Goal: Transaction & Acquisition: Purchase product/service

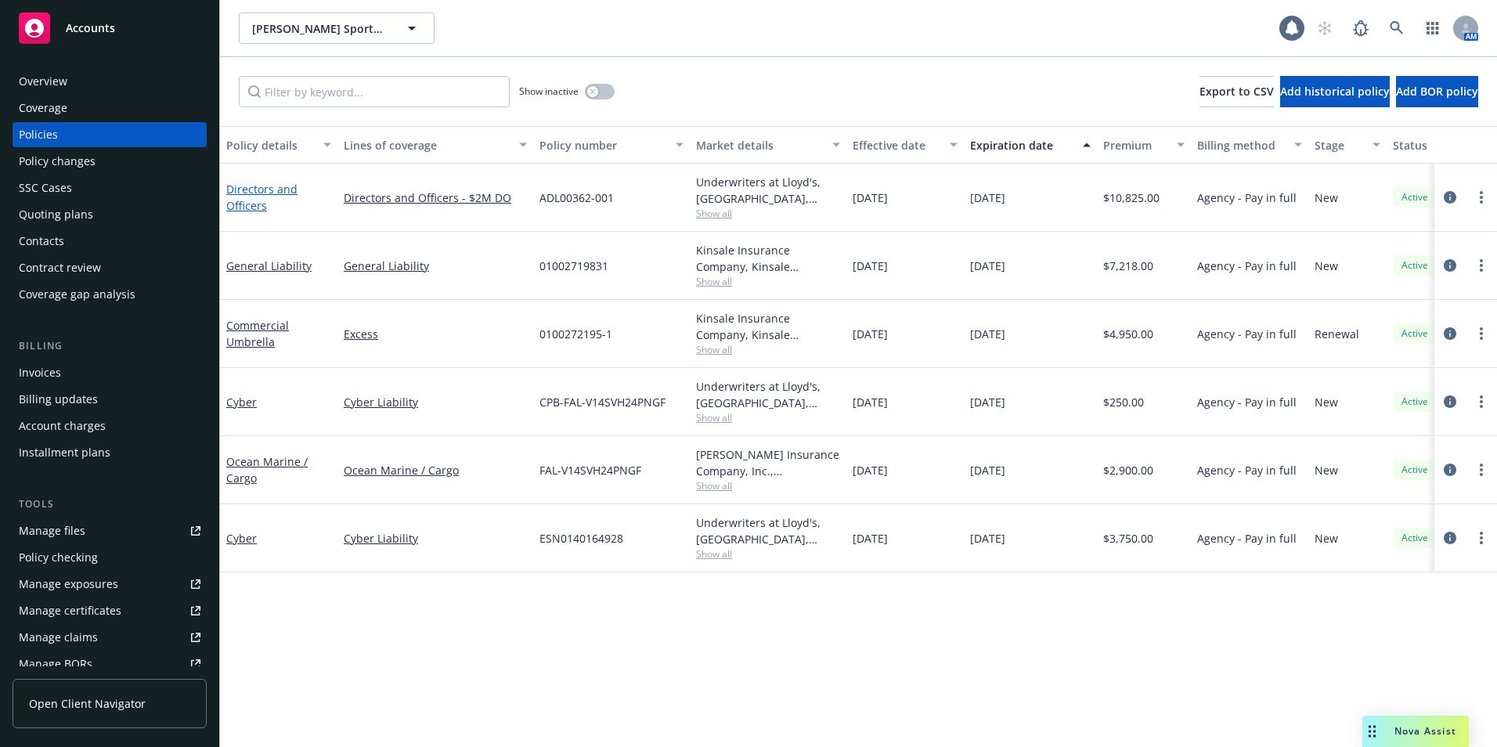
click at [244, 198] on link "Directors and Officers" at bounding box center [261, 197] width 71 height 31
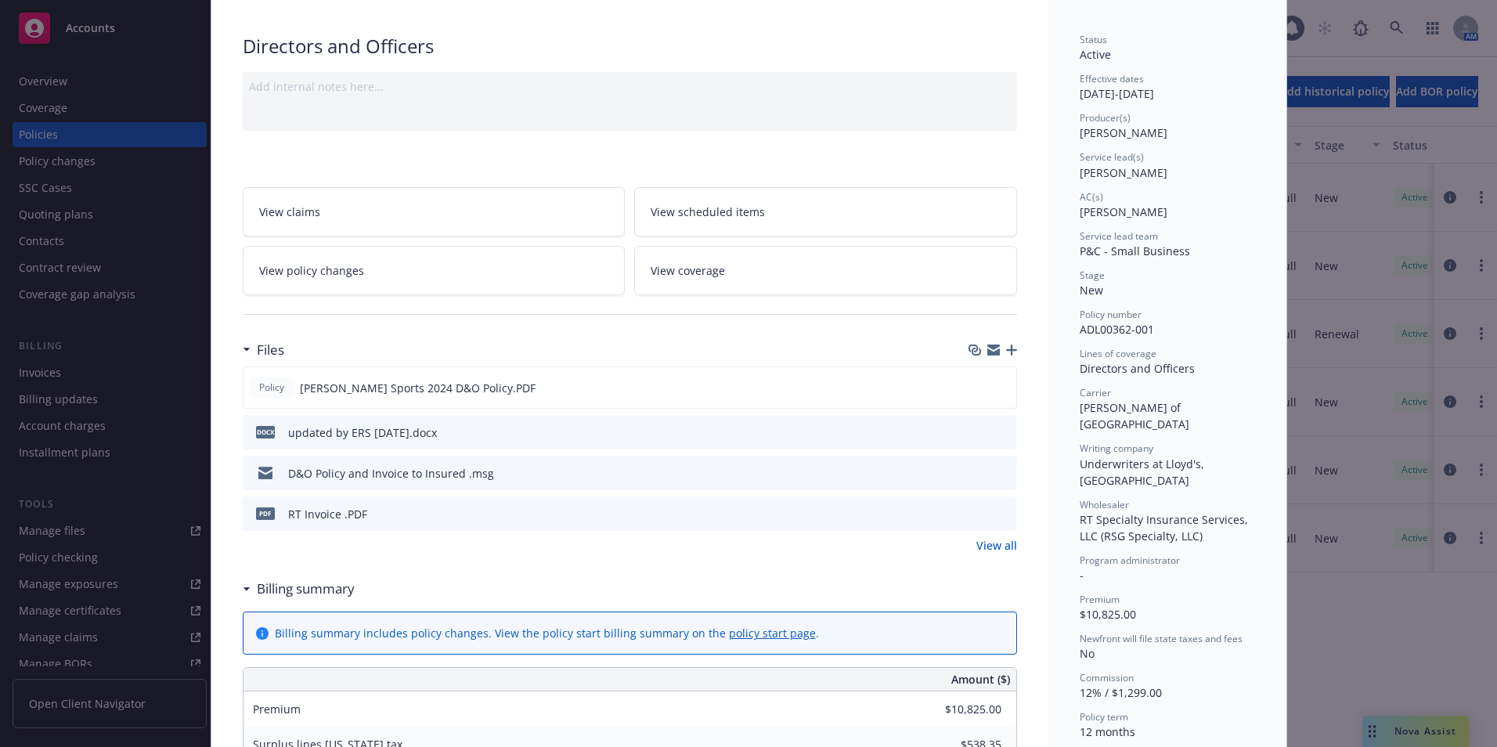
scroll to position [313, 0]
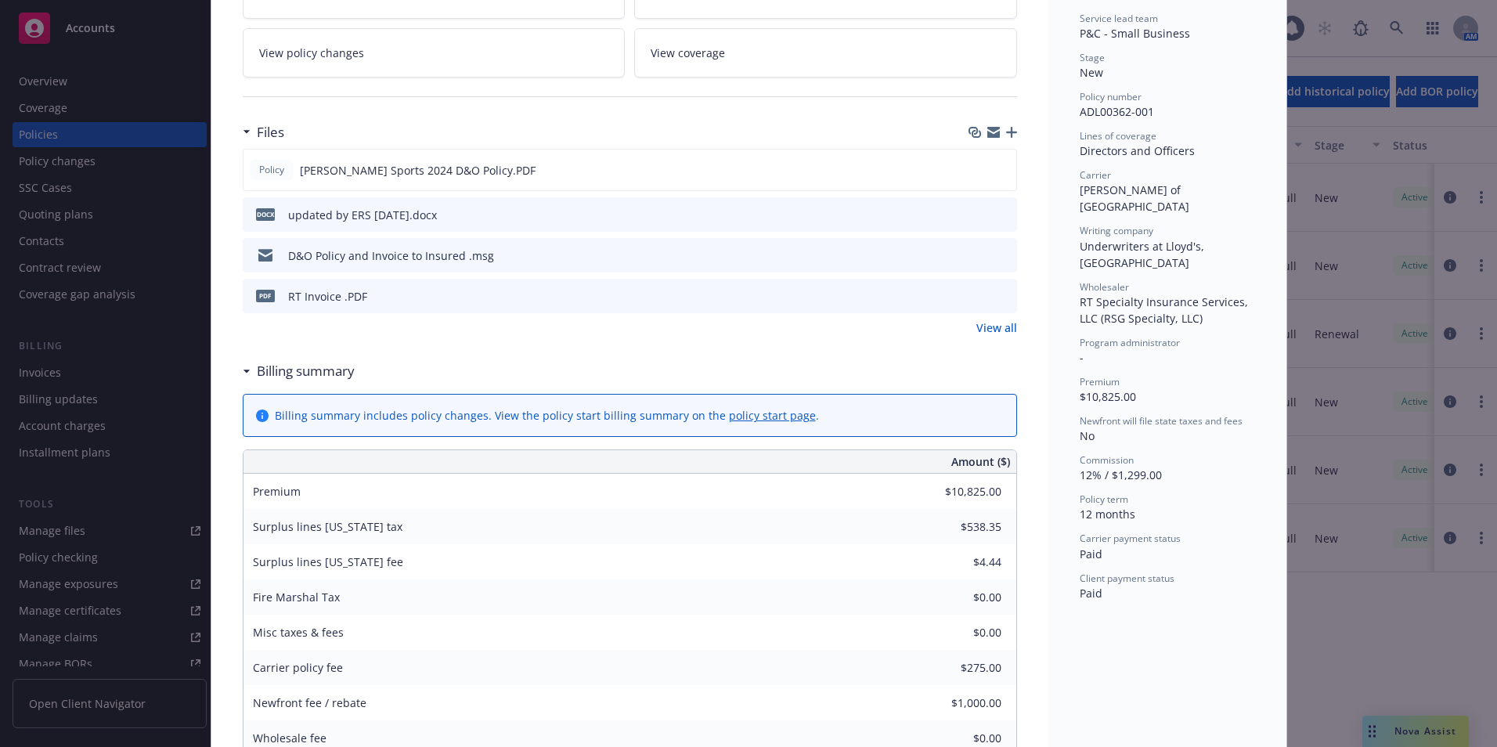
click at [997, 302] on button at bounding box center [1004, 296] width 14 height 16
click at [970, 165] on icon "download file" at bounding box center [976, 169] width 13 height 13
click at [840, 161] on div "Policy IDA Sports 2024 D&O Policy.PDF" at bounding box center [630, 170] width 775 height 42
click at [999, 170] on icon "preview file" at bounding box center [1002, 169] width 14 height 11
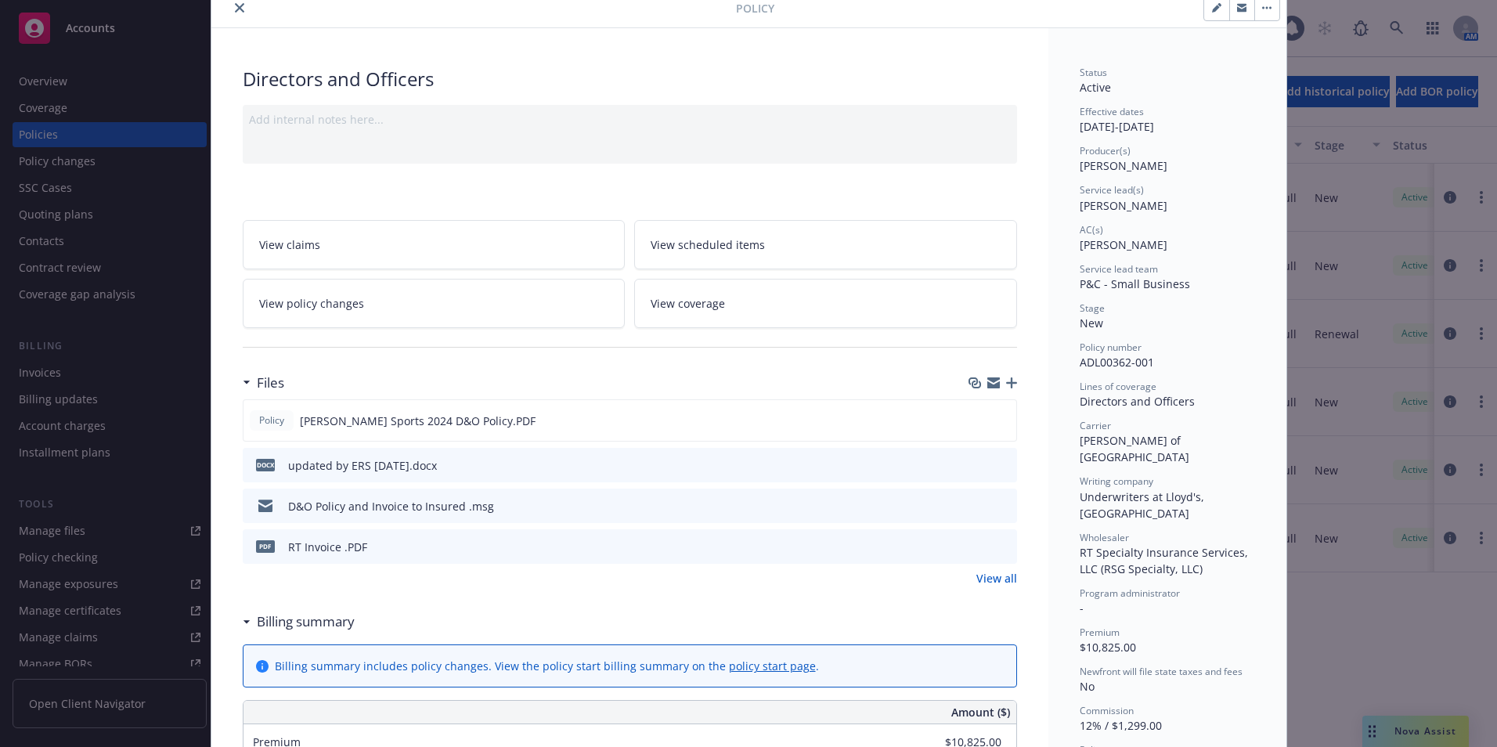
scroll to position [0, 0]
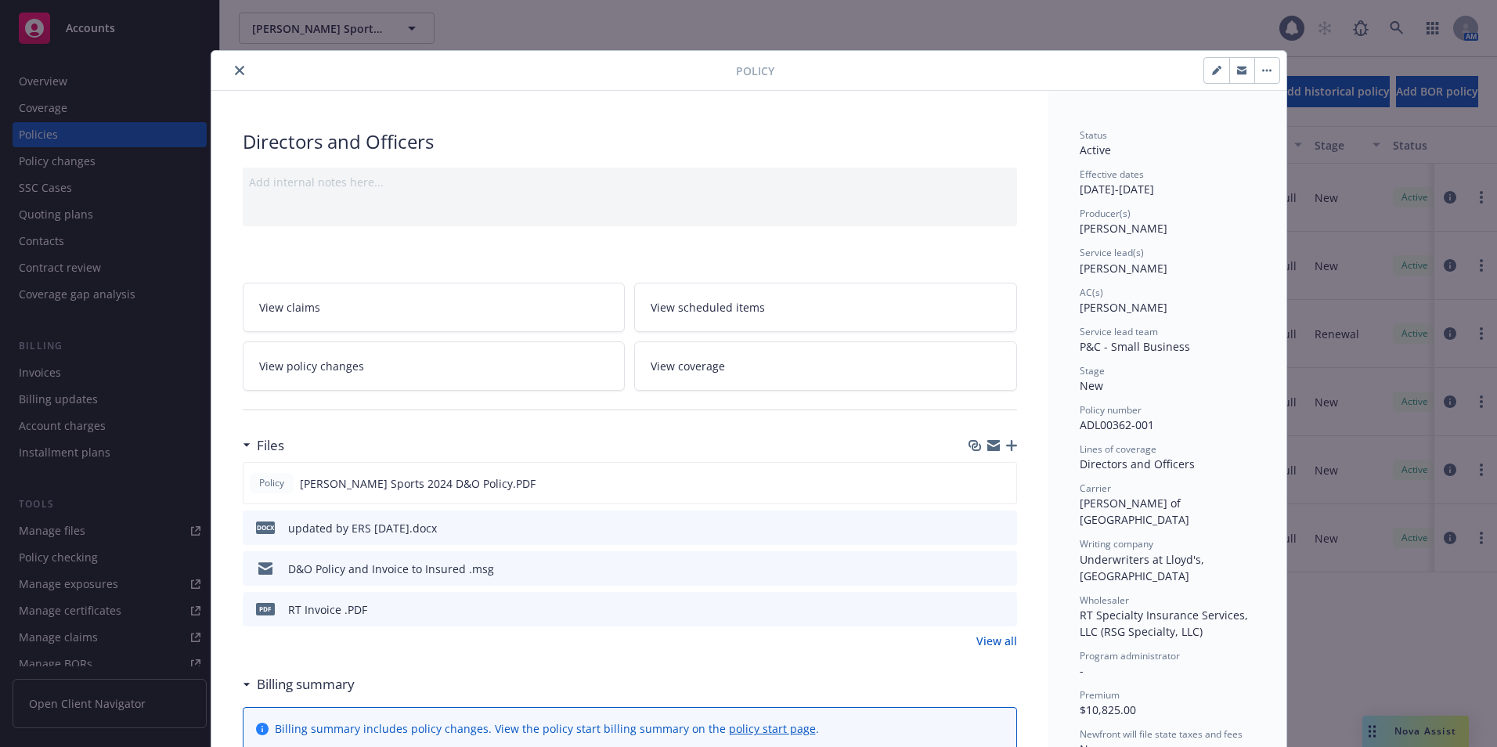
click at [995, 607] on icon "preview file" at bounding box center [1002, 608] width 14 height 11
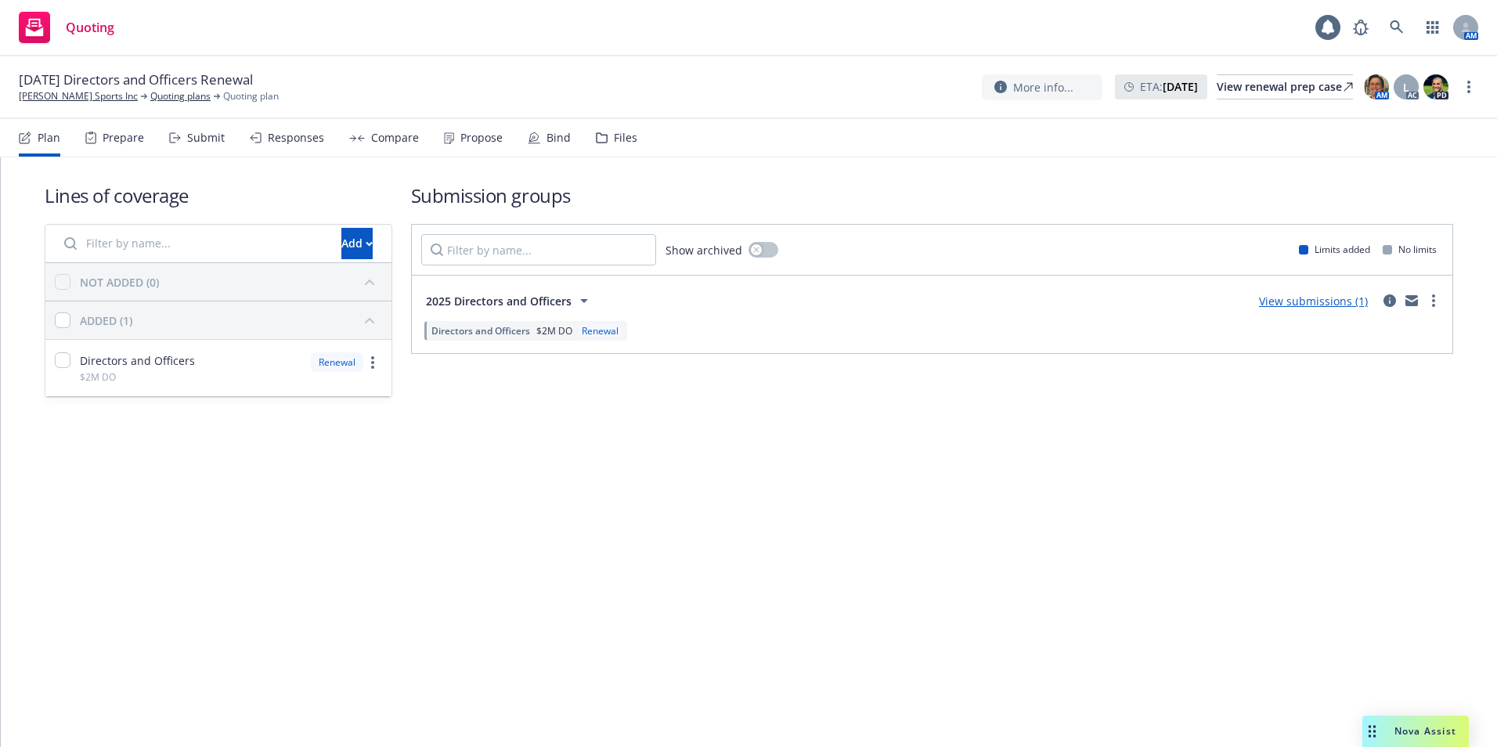
click at [475, 139] on div "Propose" at bounding box center [481, 138] width 42 height 13
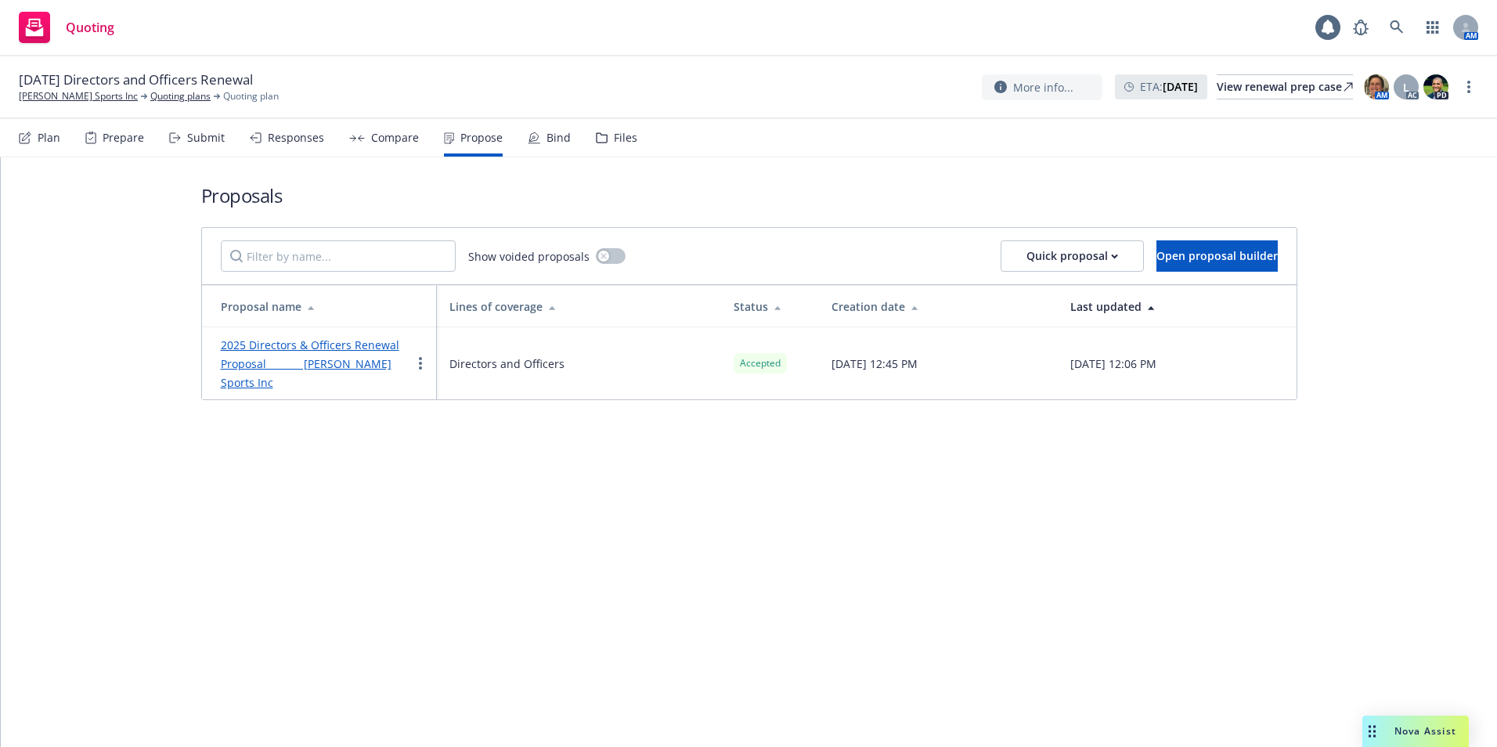
click at [333, 346] on link "2025 Directors & Officers Renewal Proposal [PERSON_NAME] Sports Inc" at bounding box center [310, 364] width 179 height 52
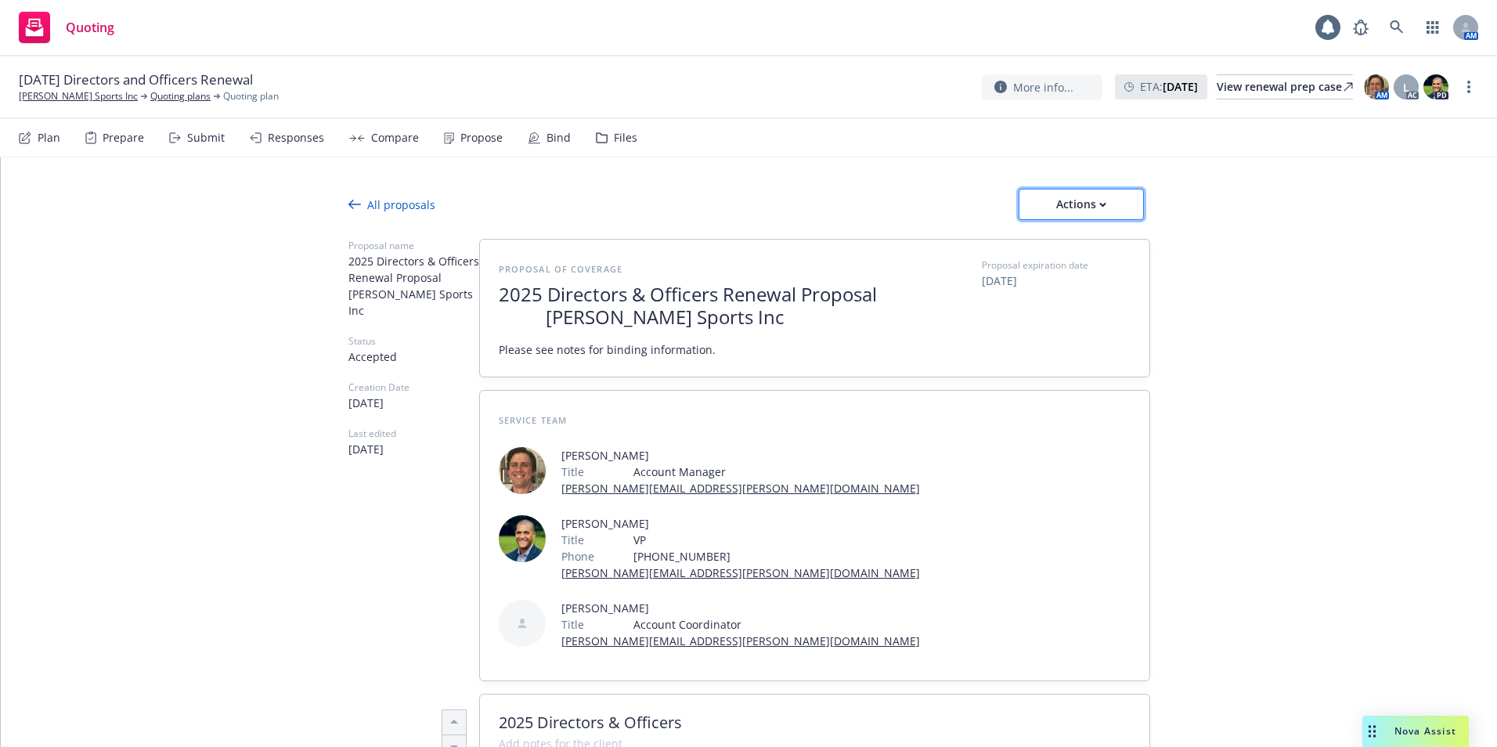
click at [1049, 209] on div "Actions" at bounding box center [1082, 205] width 74 height 30
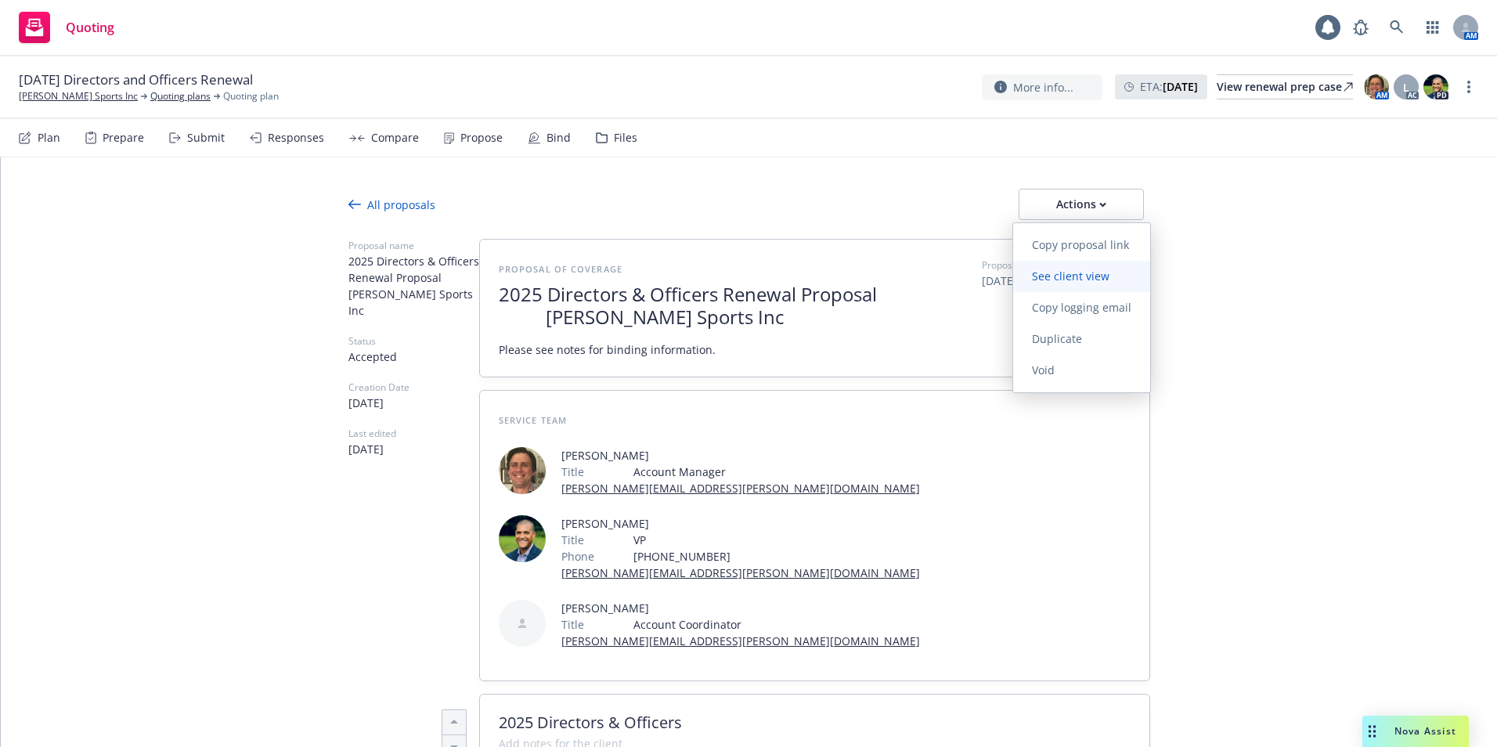
click at [1052, 275] on span "See client view" at bounding box center [1070, 276] width 115 height 15
type textarea "x"
